Goal: Book appointment/travel/reservation

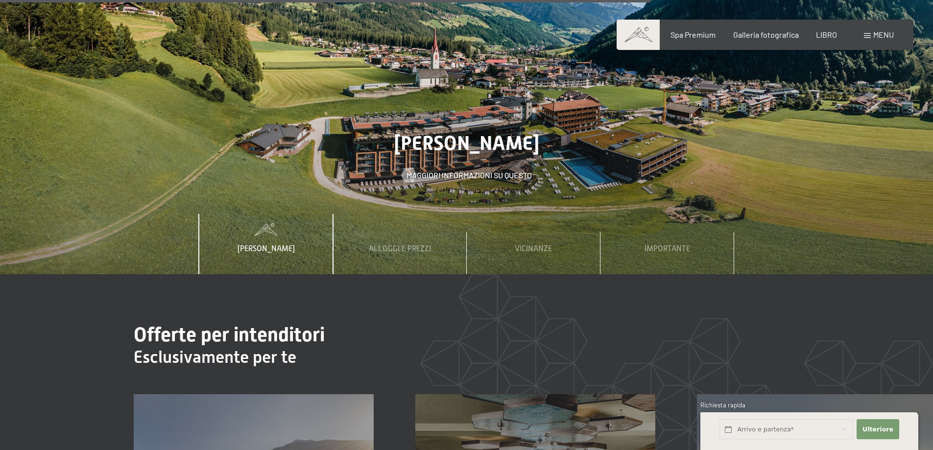
scroll to position [3623, 0]
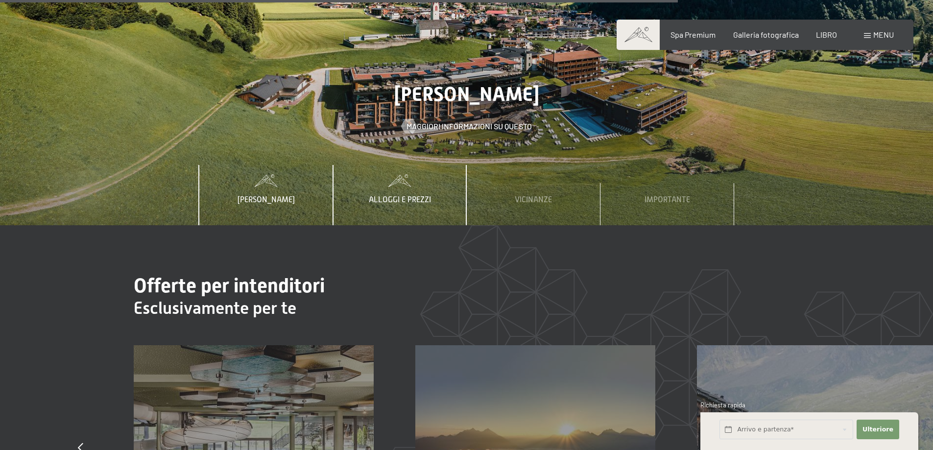
click at [402, 195] on font "Alloggi e prezzi" at bounding box center [400, 199] width 62 height 9
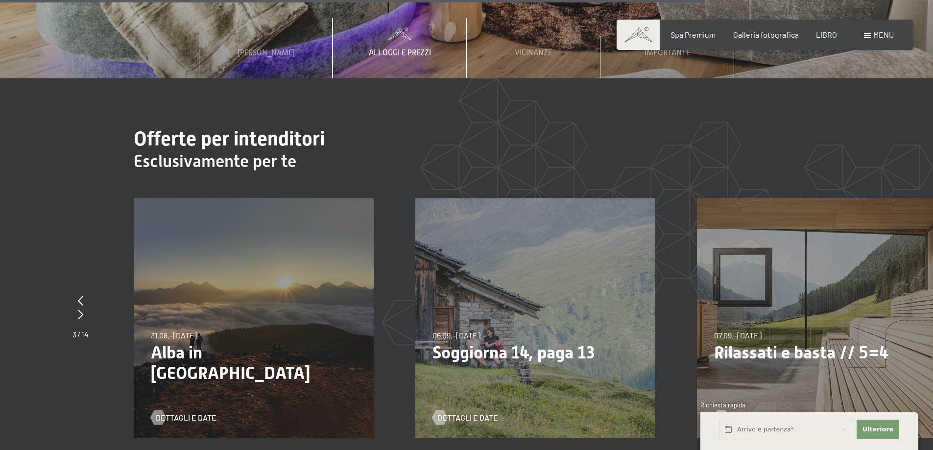
scroll to position [3818, 0]
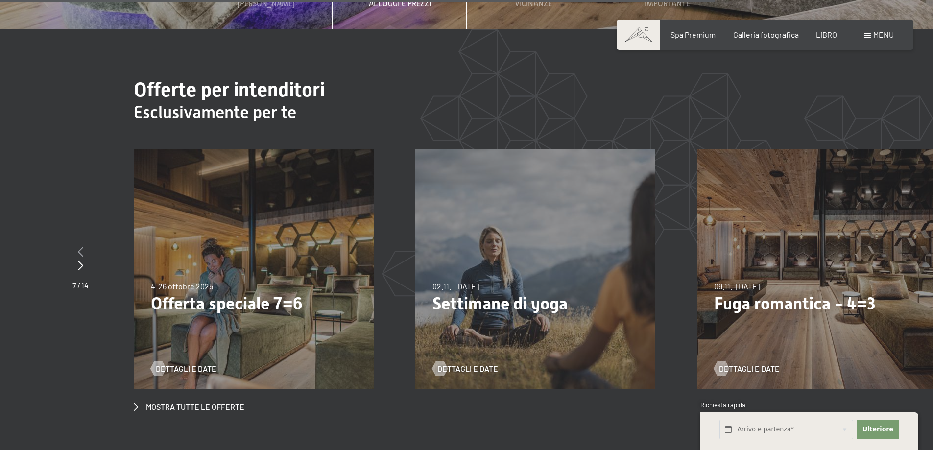
click at [80, 247] on icon at bounding box center [80, 252] width 5 height 10
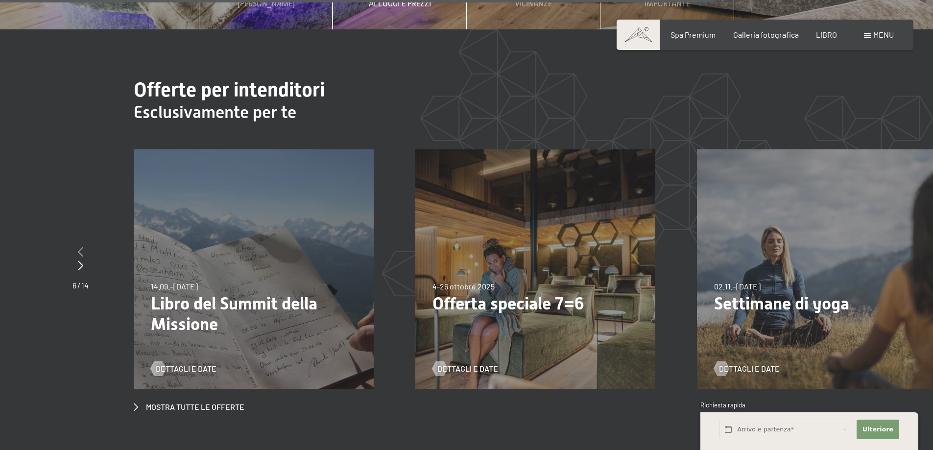
click at [80, 247] on icon at bounding box center [80, 252] width 5 height 10
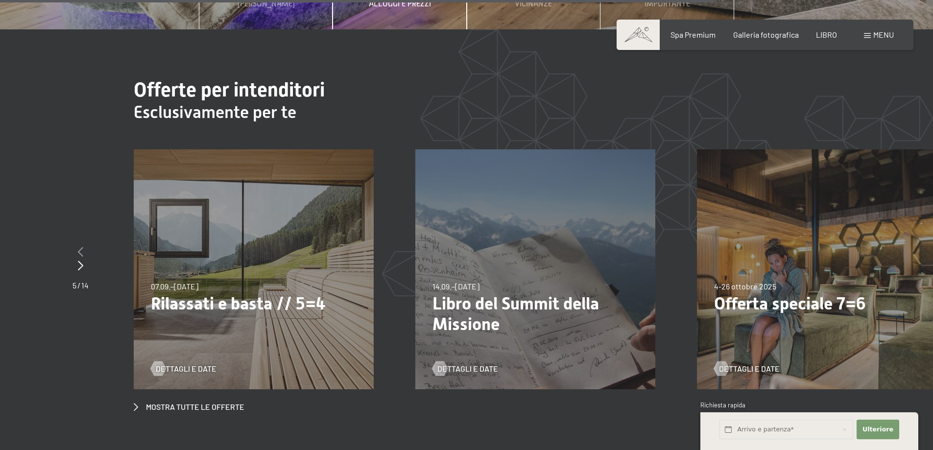
click at [80, 247] on icon at bounding box center [80, 252] width 5 height 10
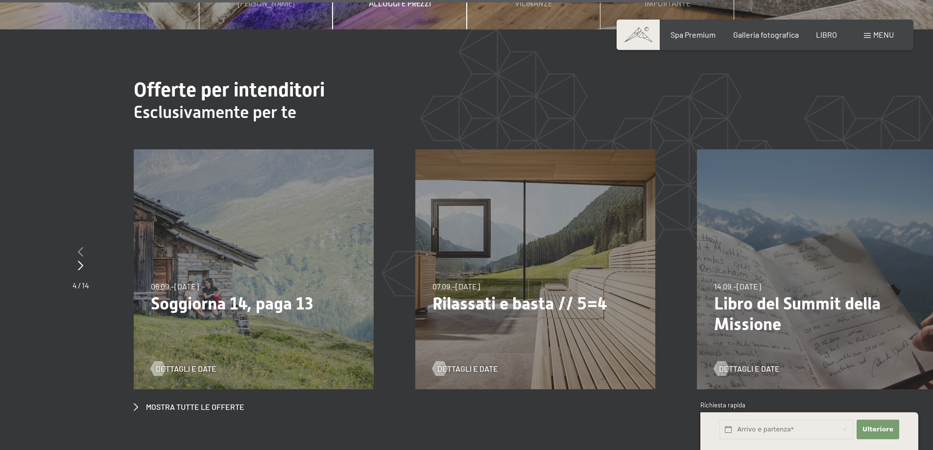
click at [80, 247] on icon at bounding box center [80, 252] width 5 height 10
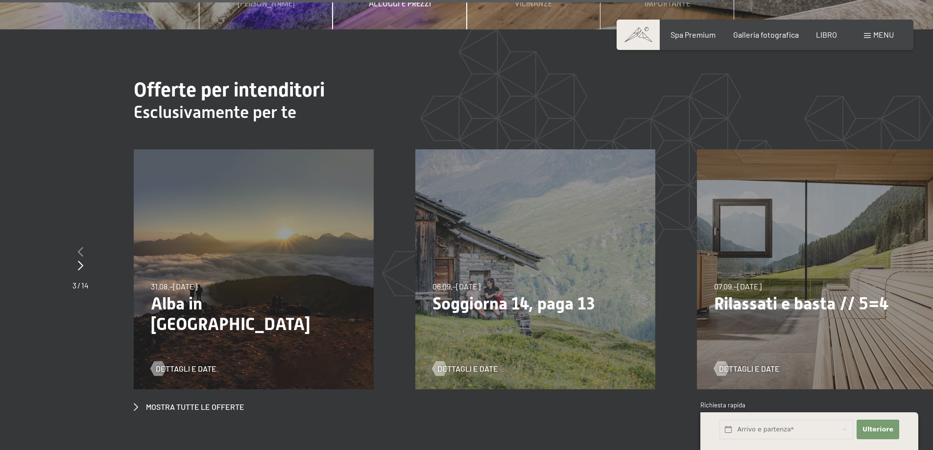
click at [80, 247] on icon at bounding box center [80, 252] width 5 height 10
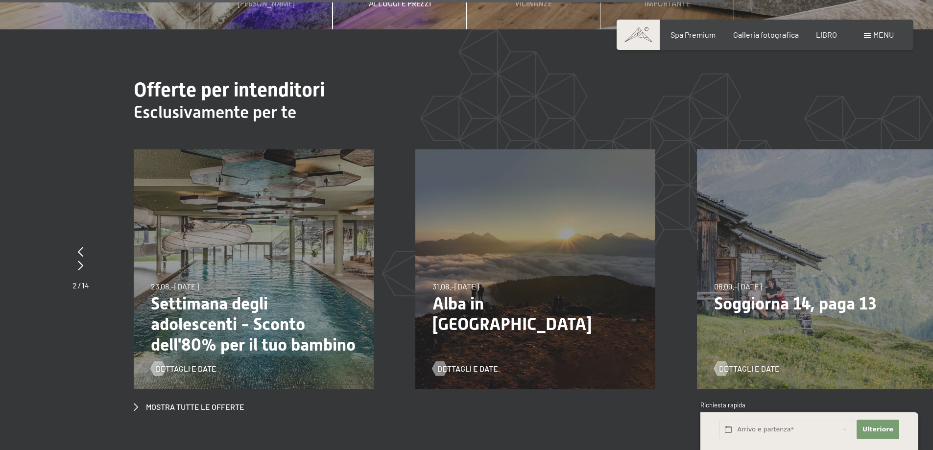
scroll to position [3916, 0]
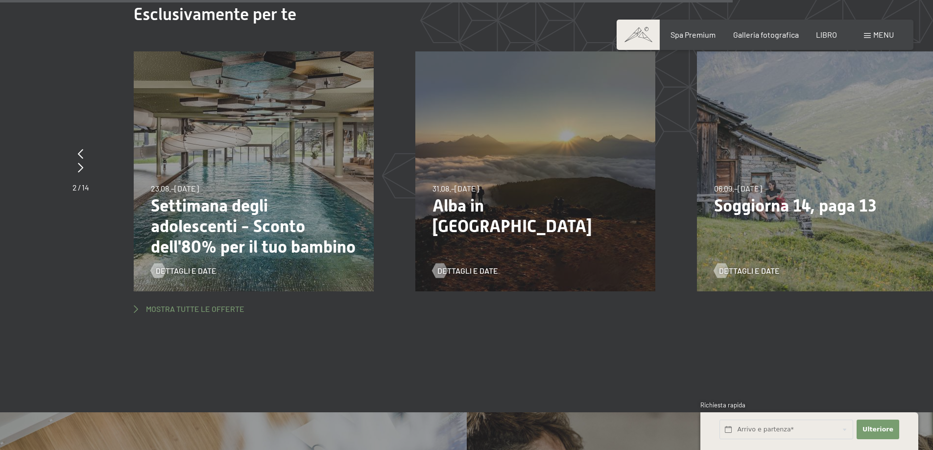
click at [222, 304] on font "Mostra tutte le offerte" at bounding box center [195, 308] width 98 height 9
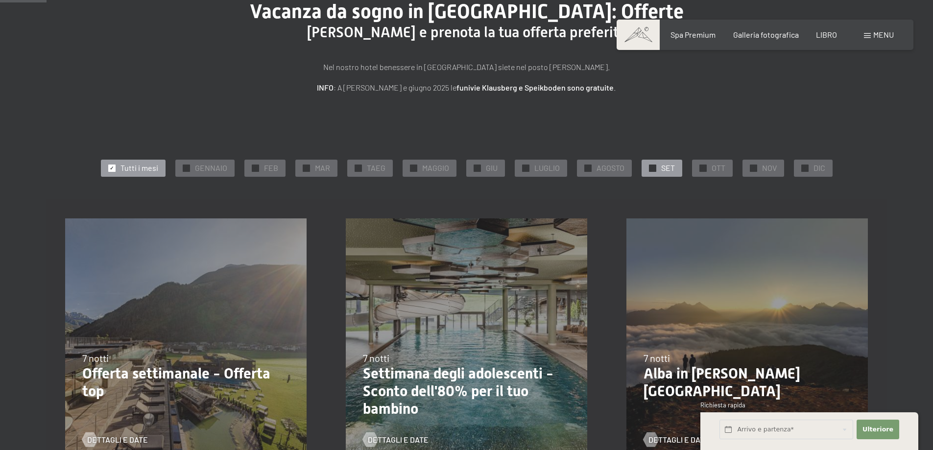
click at [659, 167] on div "✓ SET" at bounding box center [661, 168] width 41 height 17
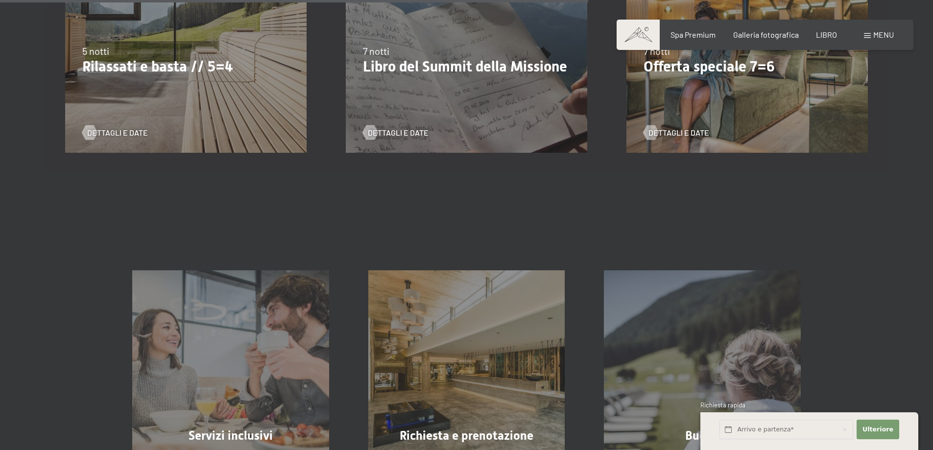
scroll to position [441, 0]
